Goal: Navigation & Orientation: Find specific page/section

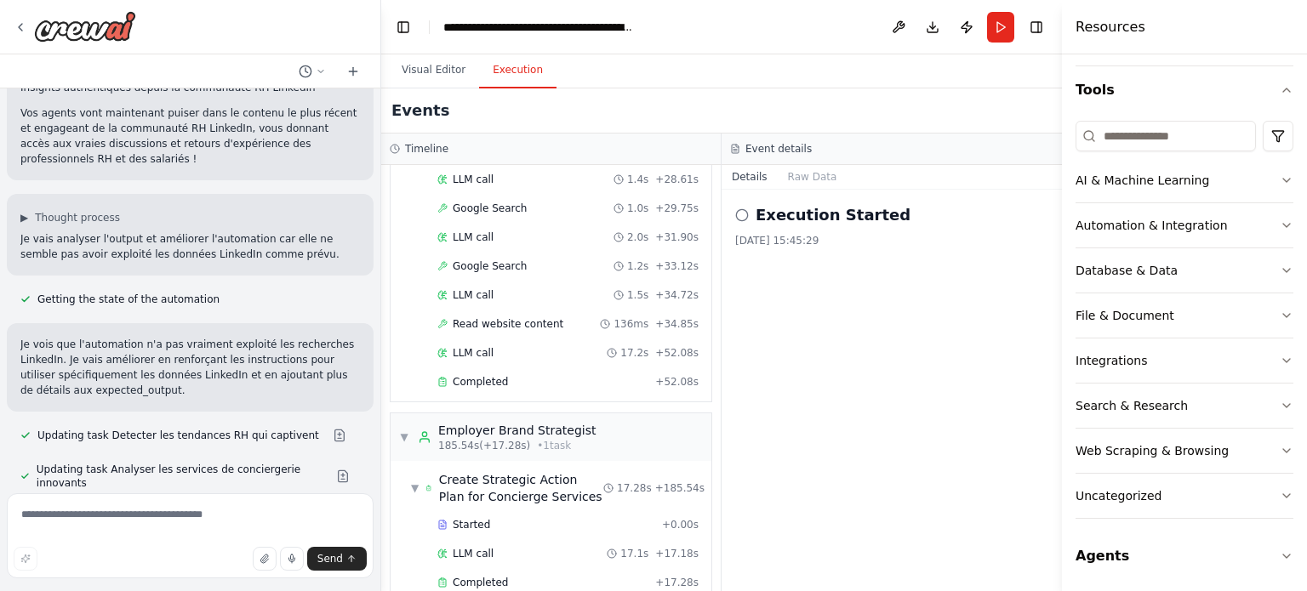
scroll to position [3121, 0]
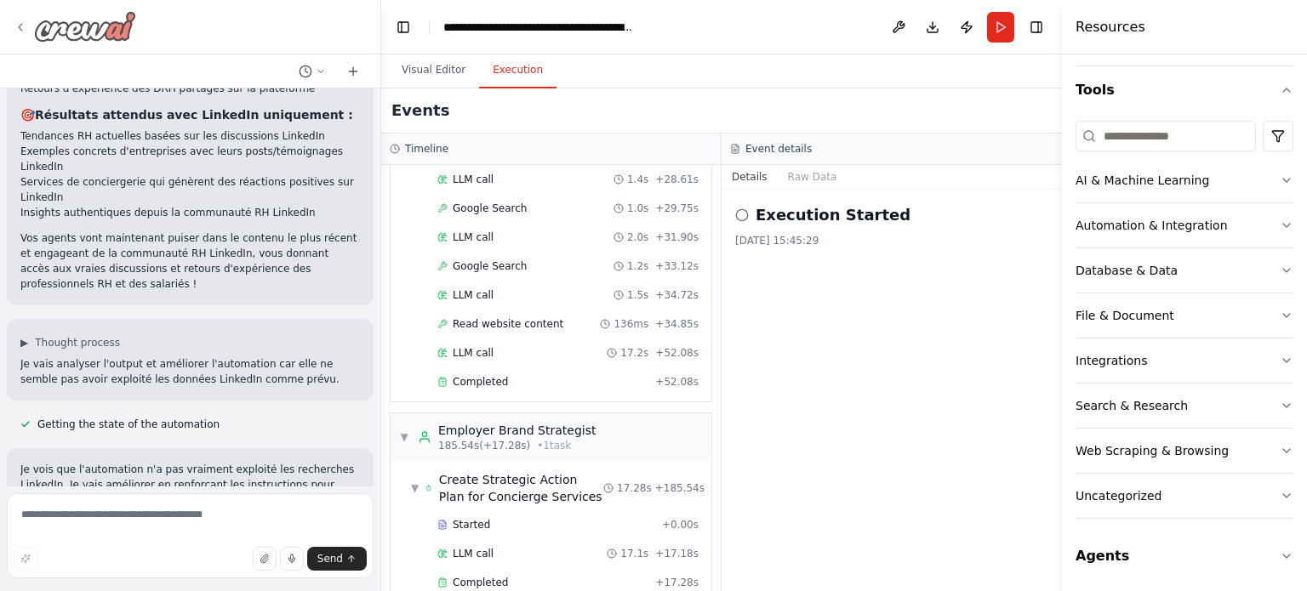
click at [14, 26] on div at bounding box center [190, 27] width 380 height 54
click at [20, 26] on icon at bounding box center [21, 27] width 14 height 14
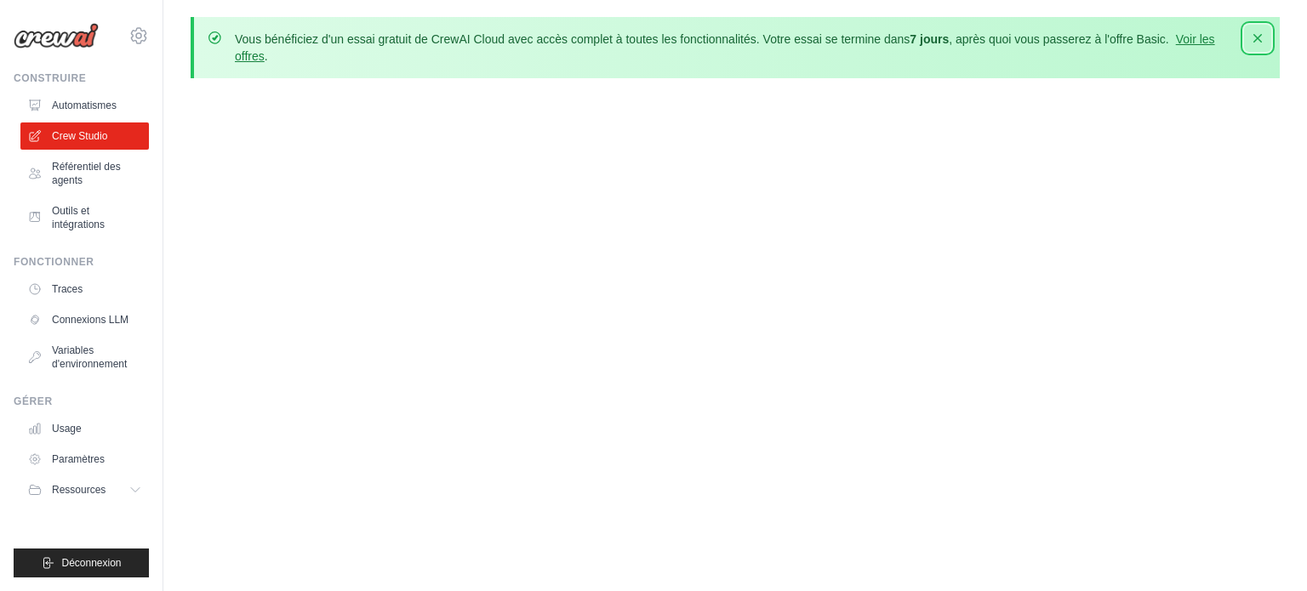
click at [1266, 37] on icon "button" at bounding box center [1257, 38] width 17 height 17
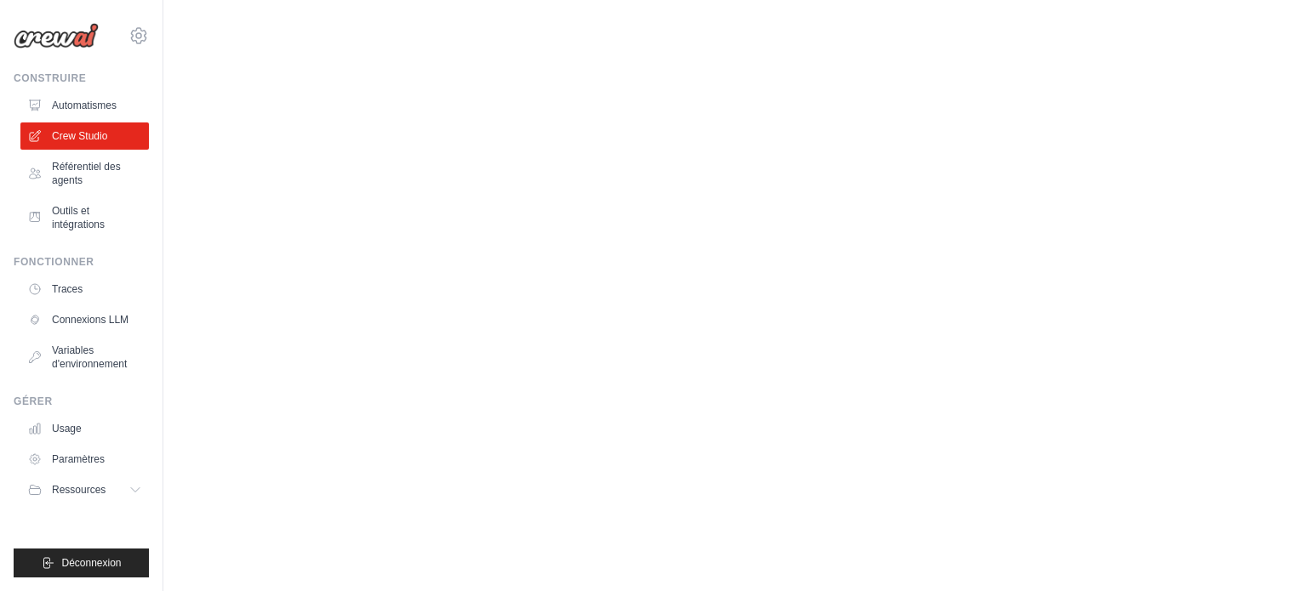
drag, startPoint x: 1199, startPoint y: 2, endPoint x: 704, endPoint y: 179, distance: 526.0
click at [704, 179] on body "[PERSON_NAME][EMAIL_ADDRESS][DOMAIN_NAME] Paramètres Construire Automatismes" at bounding box center [653, 295] width 1307 height 591
